Goal: Use online tool/utility: Utilize a website feature to perform a specific function

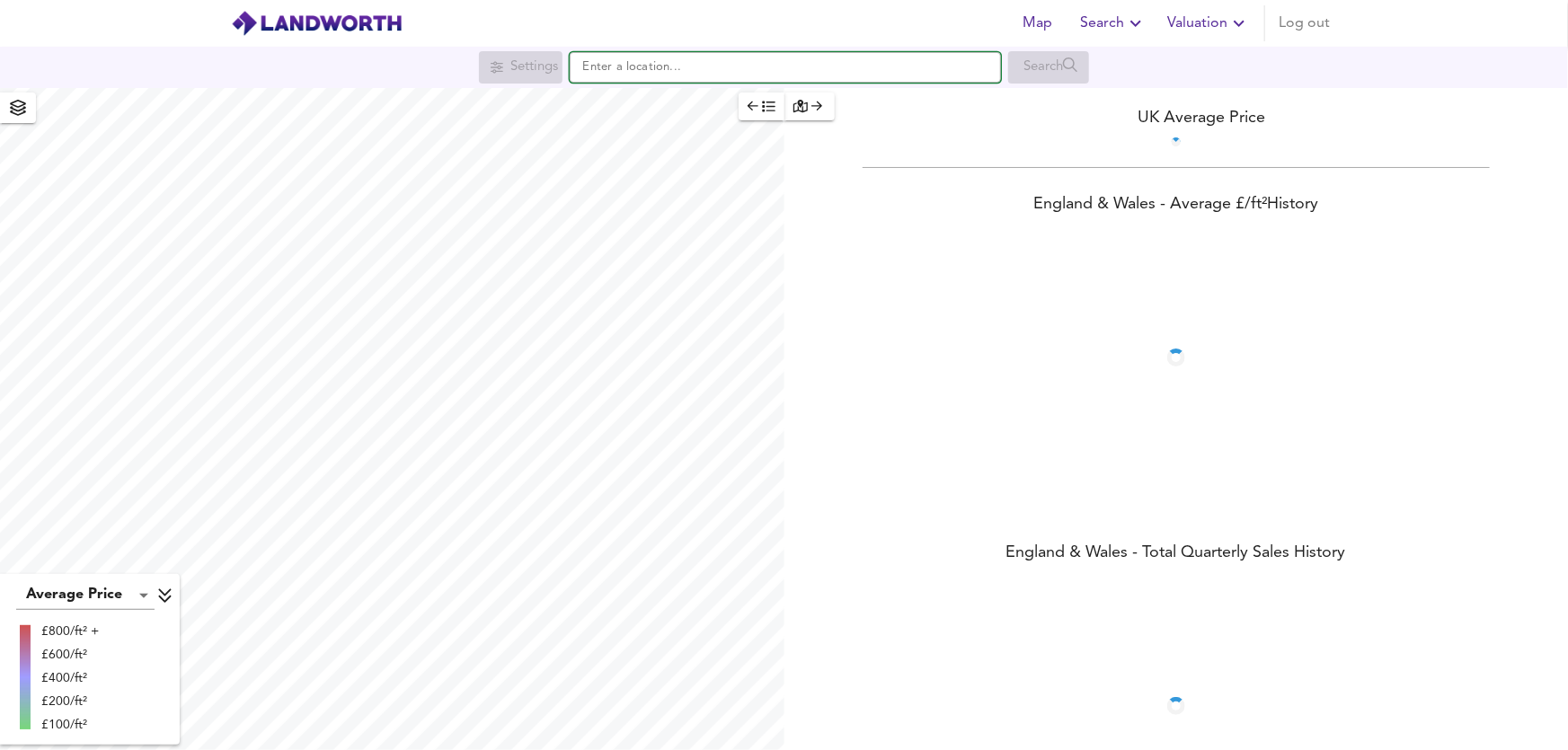
click at [617, 69] on input "text" at bounding box center [785, 68] width 431 height 31
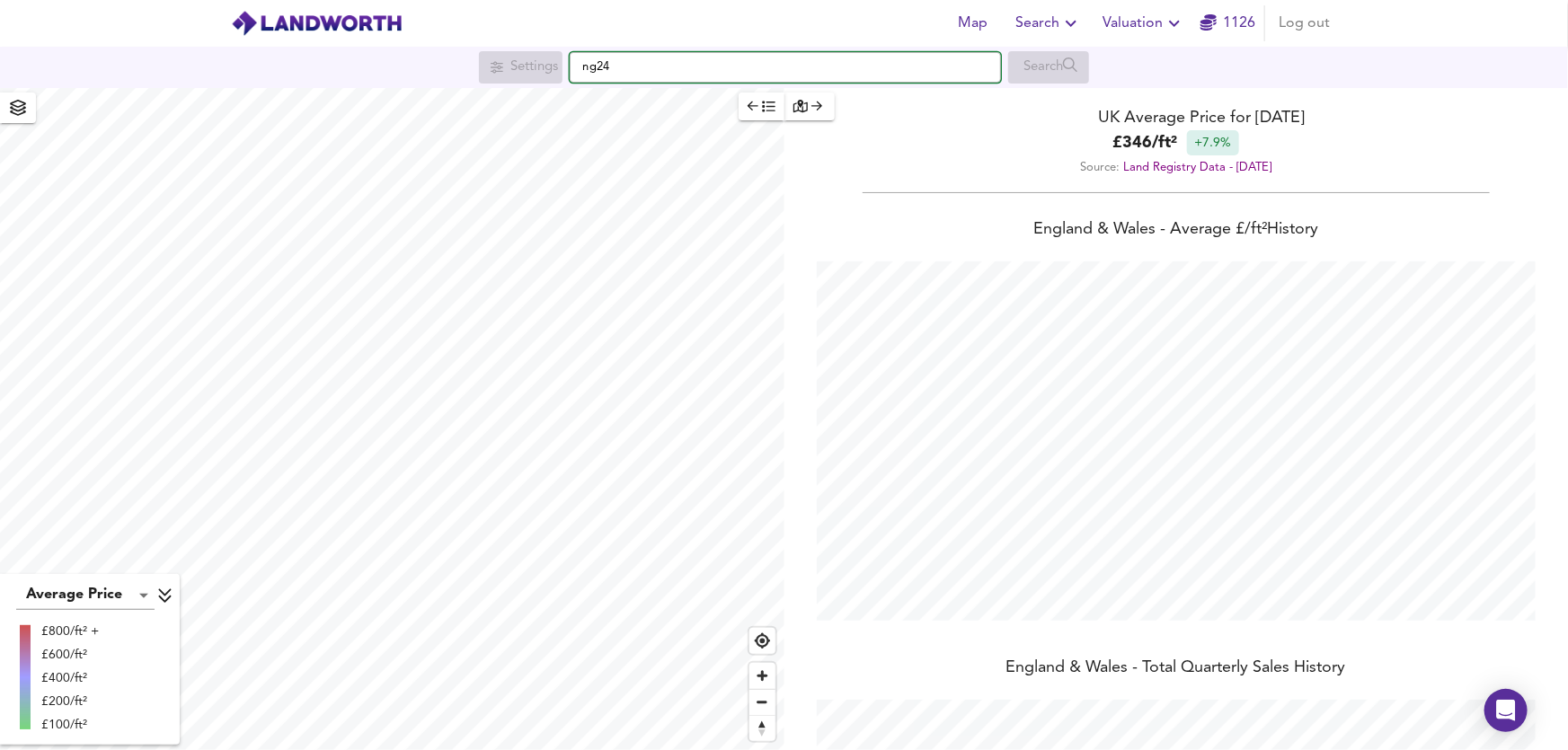
scroll to position [750, 1568]
type input "Hawton Lane, New Balderton, Newark NG24 3DH"
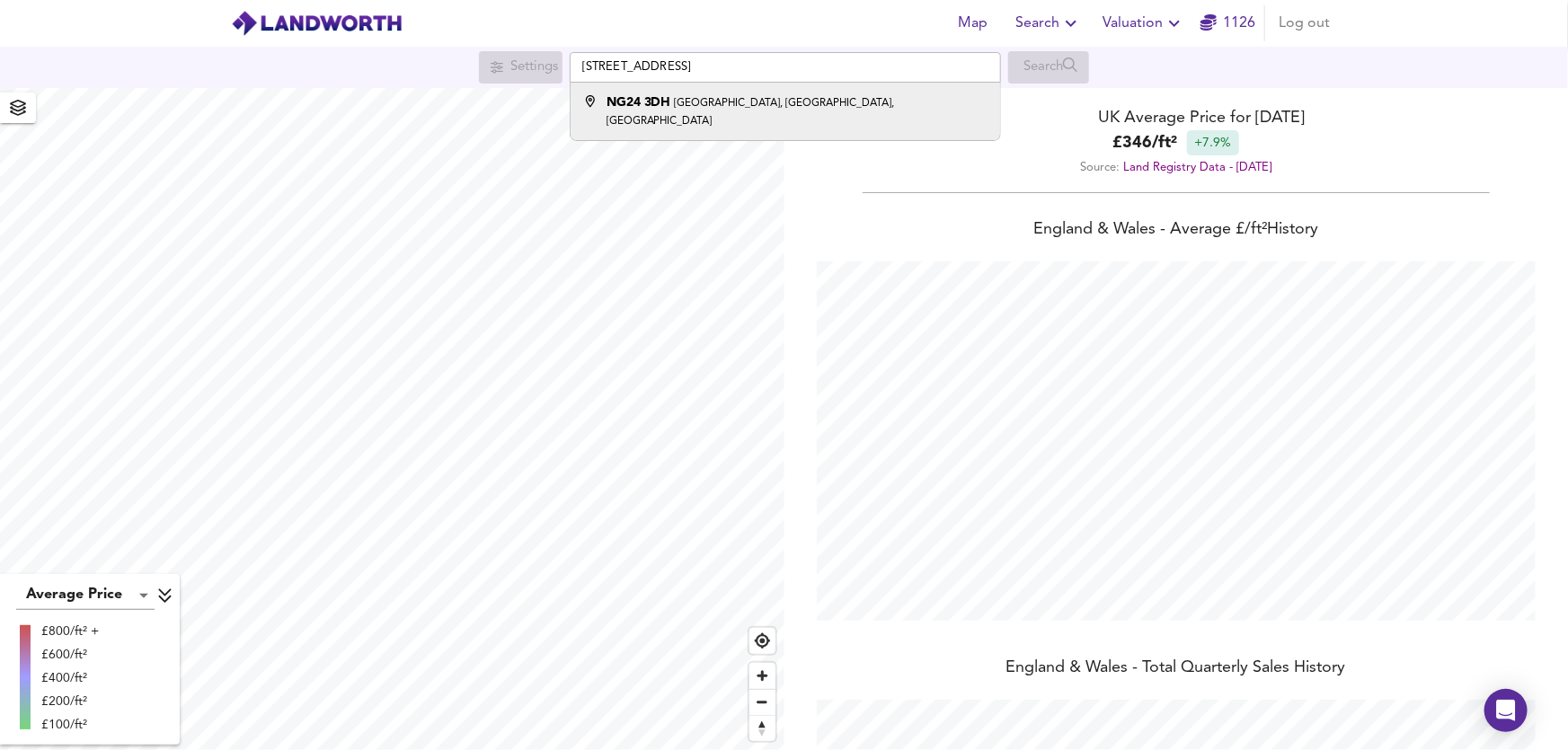
click at [638, 117] on li "NG24 3DH Hawton Lane, New Balderton, Newark" at bounding box center [785, 112] width 429 height 58
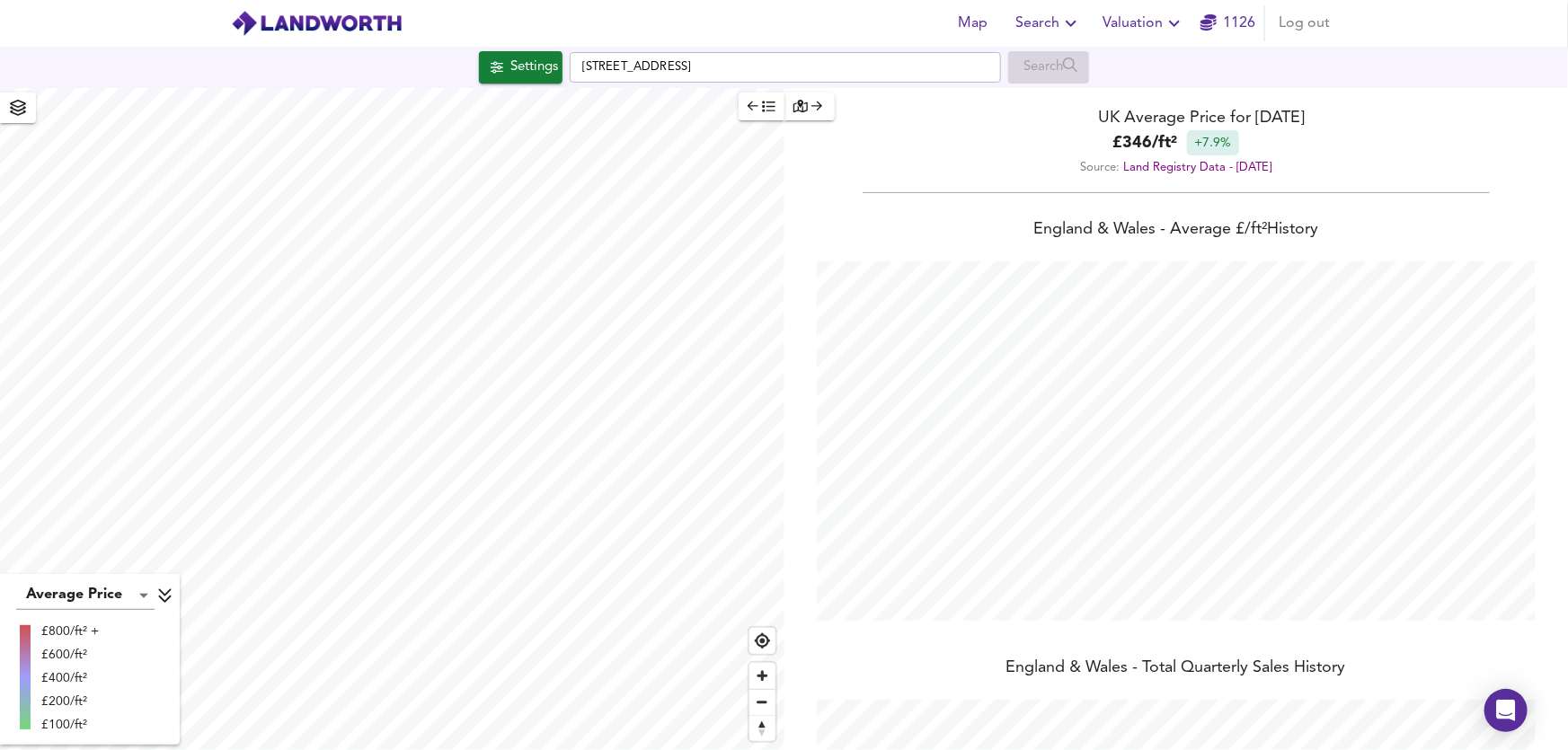
checkbox input "false"
checkbox input "true"
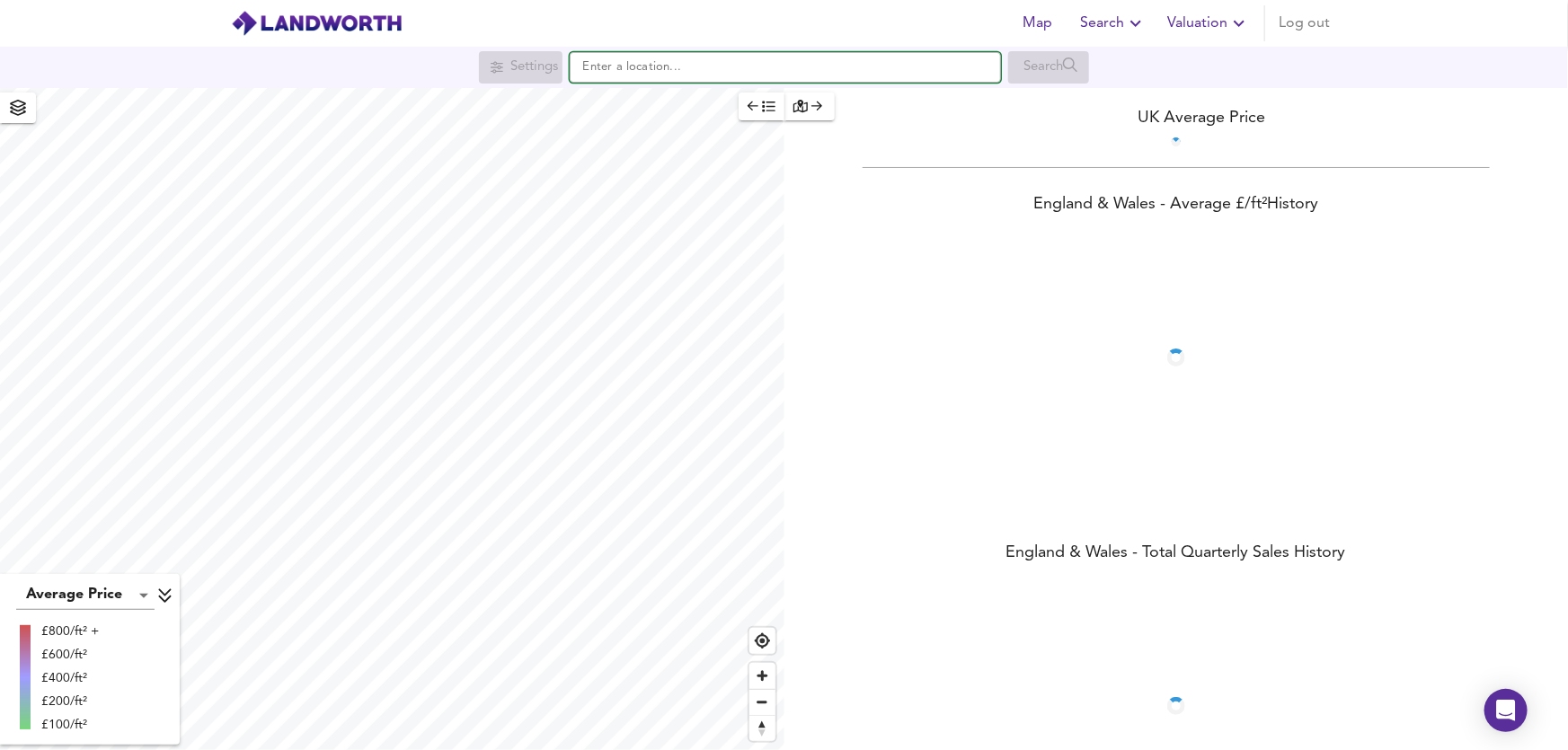
click at [620, 72] on input "text" at bounding box center [785, 68] width 431 height 31
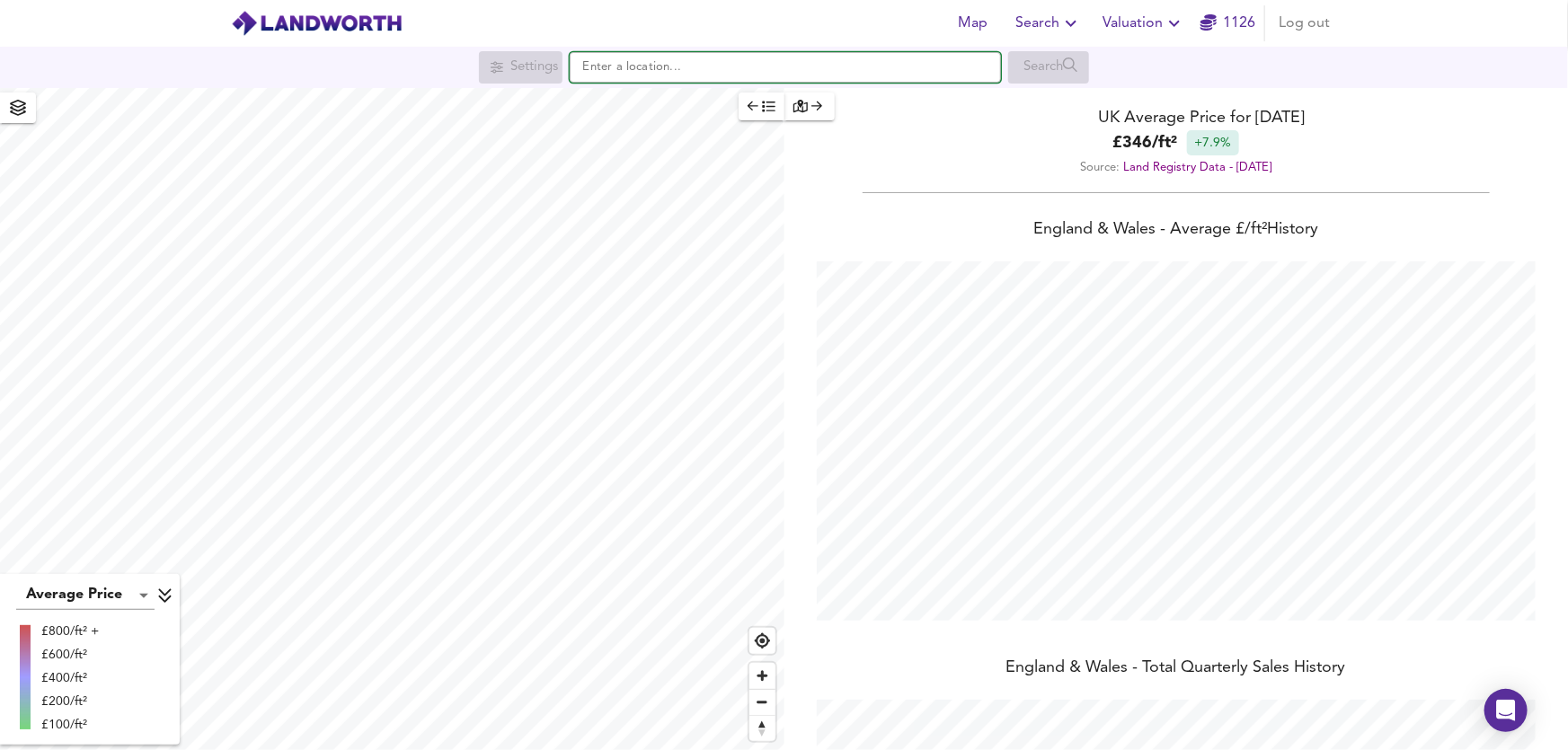
scroll to position [750, 1568]
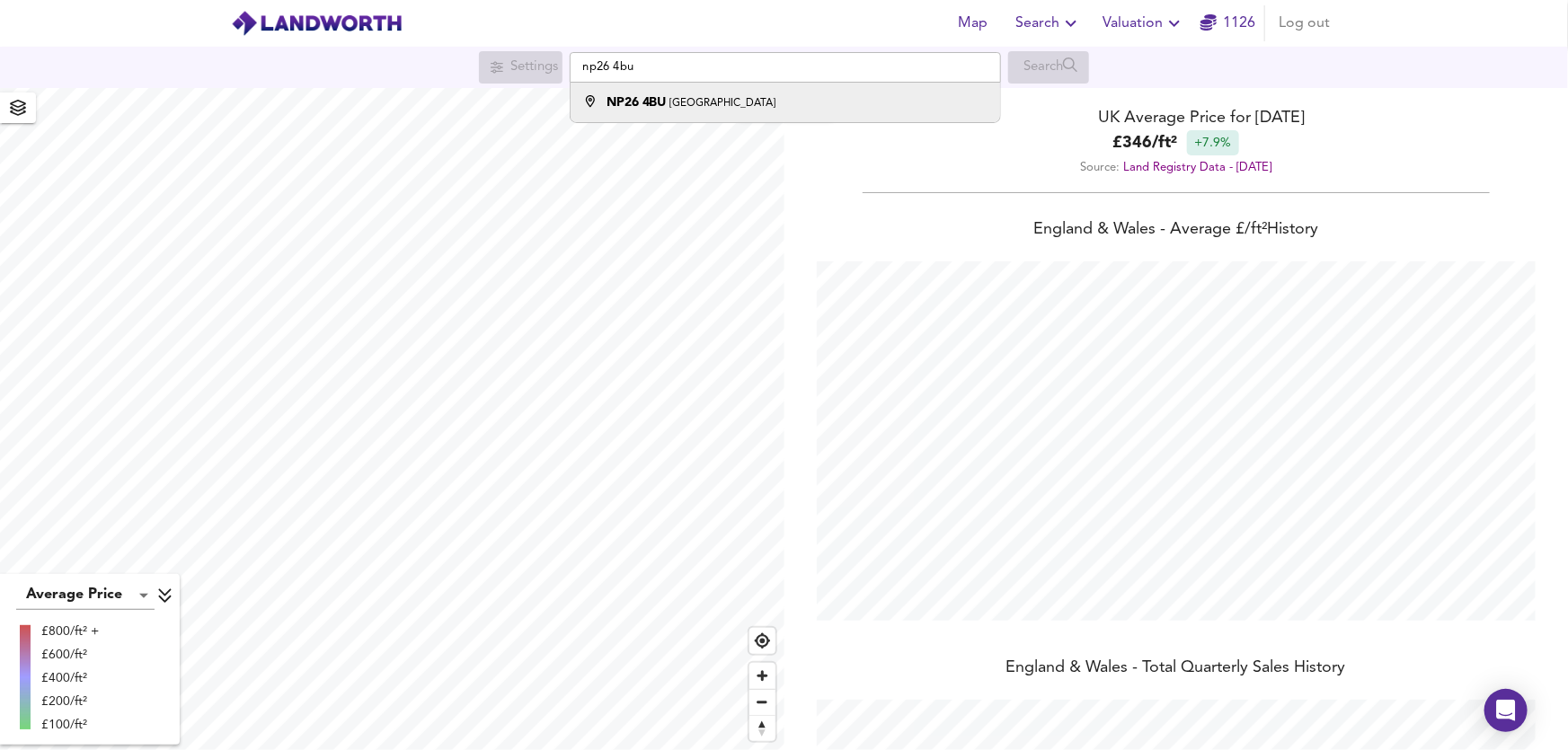
click at [619, 99] on strong "NP26 4BU" at bounding box center [637, 103] width 60 height 13
type input "[STREET_ADDRESS]"
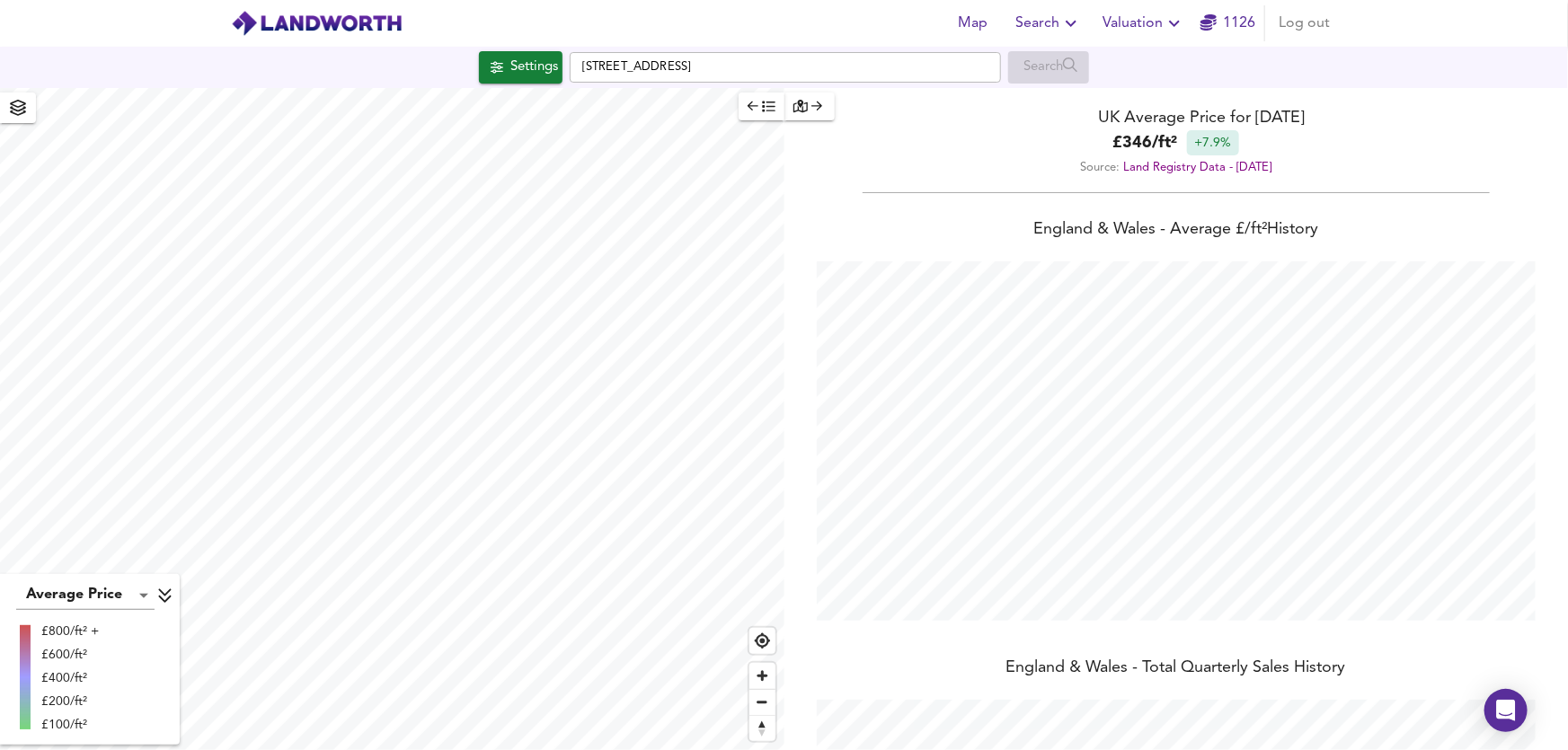
checkbox input "false"
checkbox input "true"
